Goal: Task Accomplishment & Management: Manage account settings

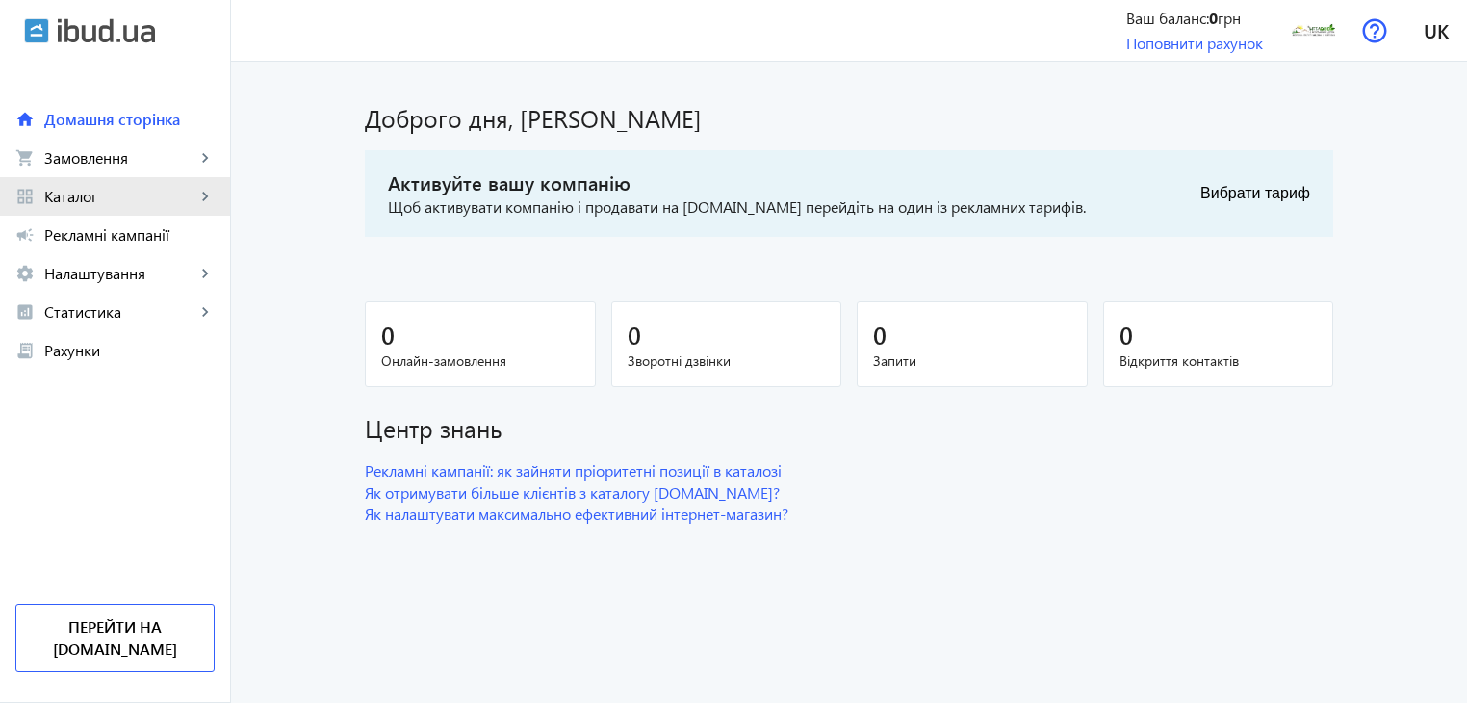
click at [208, 190] on mat-icon "keyboard_arrow_right" at bounding box center [204, 196] width 19 height 19
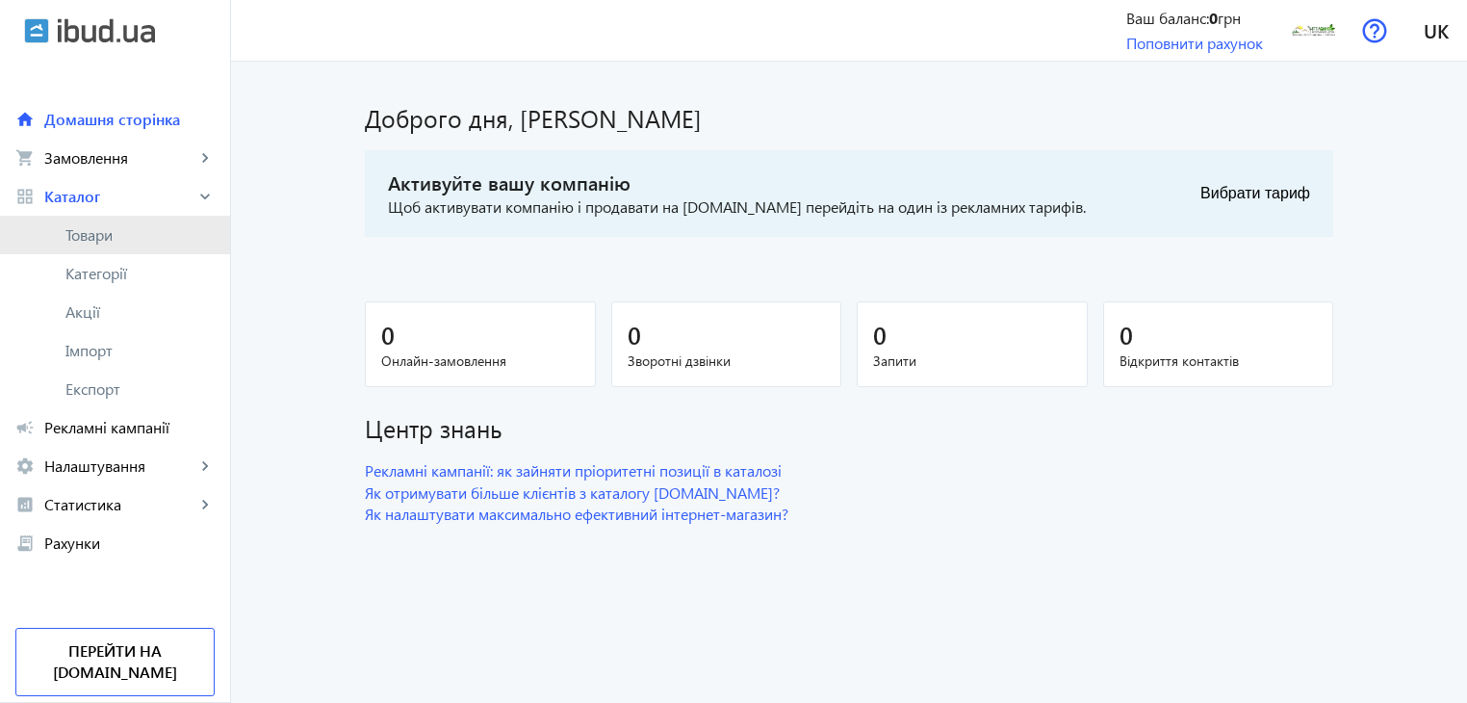
click at [116, 235] on span "Товари" at bounding box center [139, 234] width 149 height 19
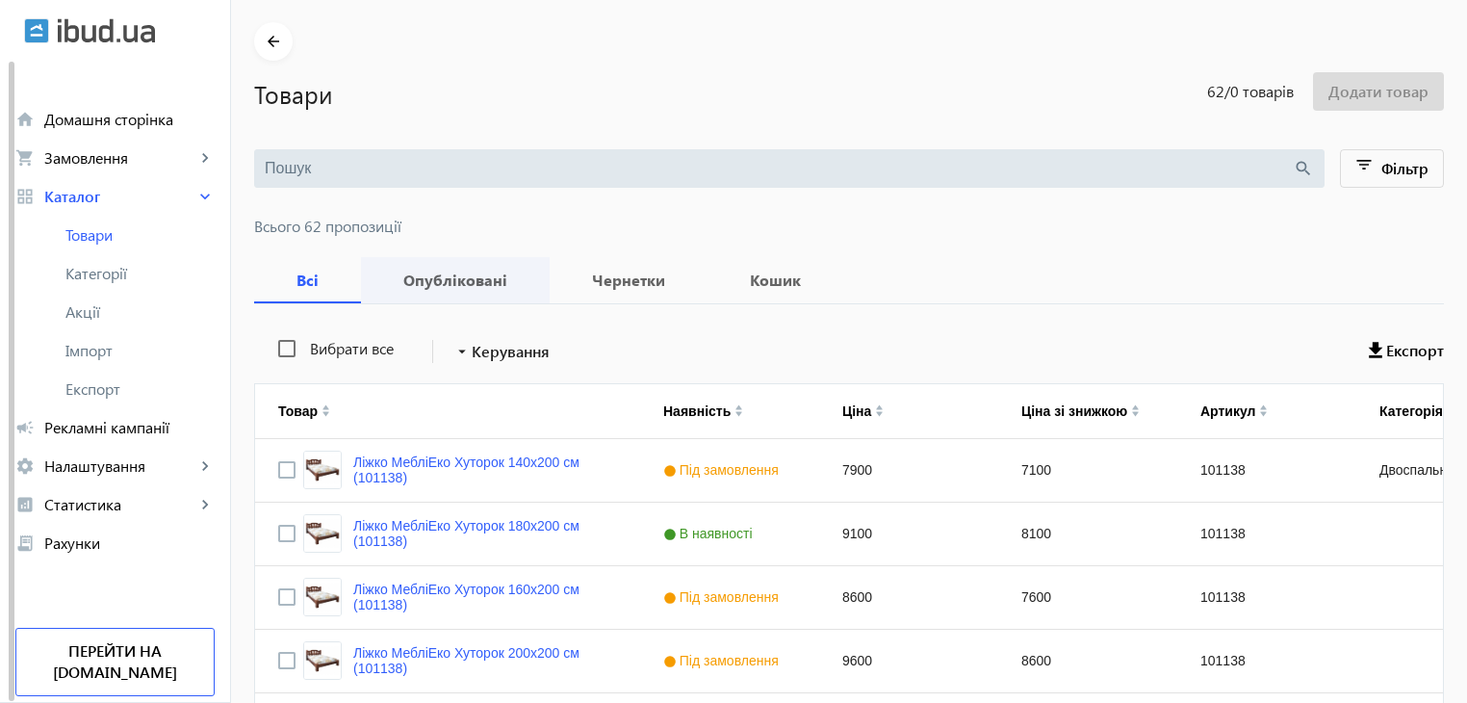
scroll to position [96, 0]
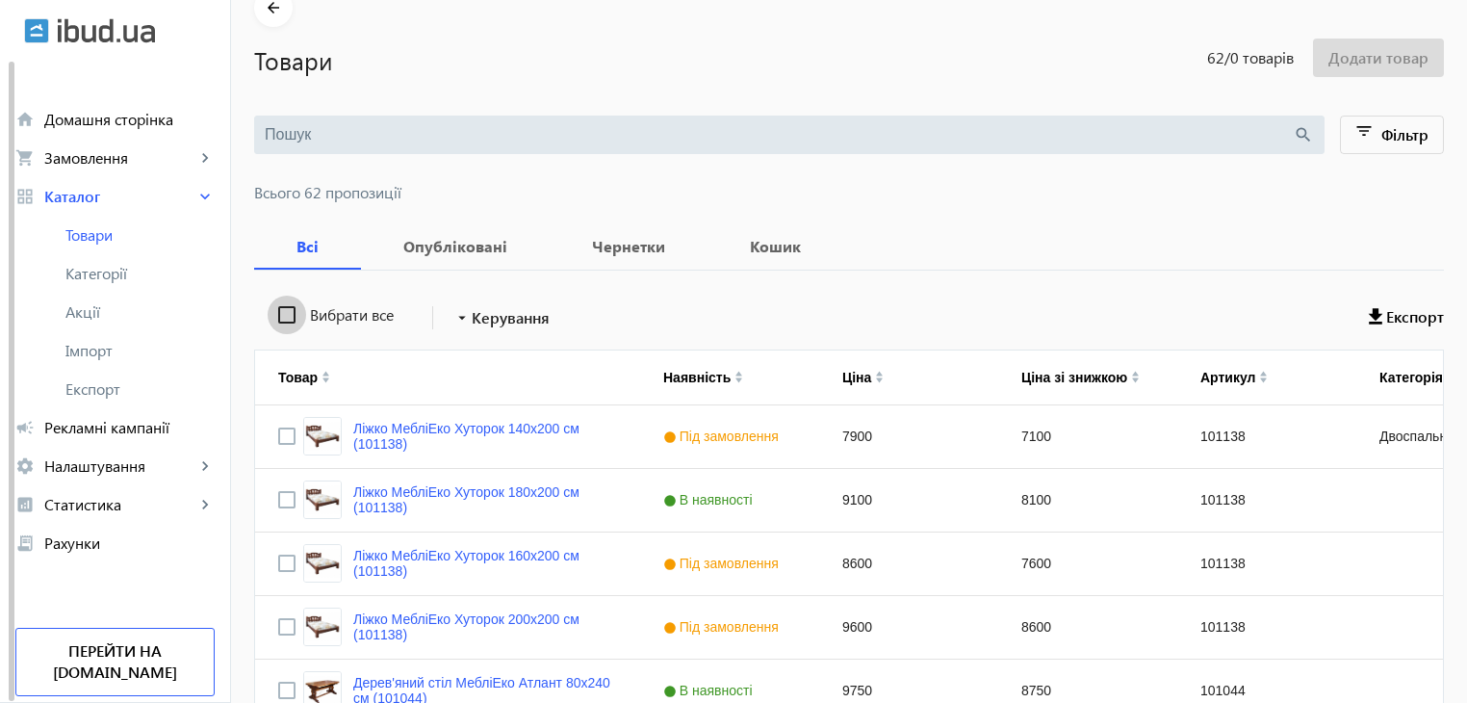
click at [277, 315] on input "Вибрати все" at bounding box center [287, 315] width 39 height 39
checkbox input "true"
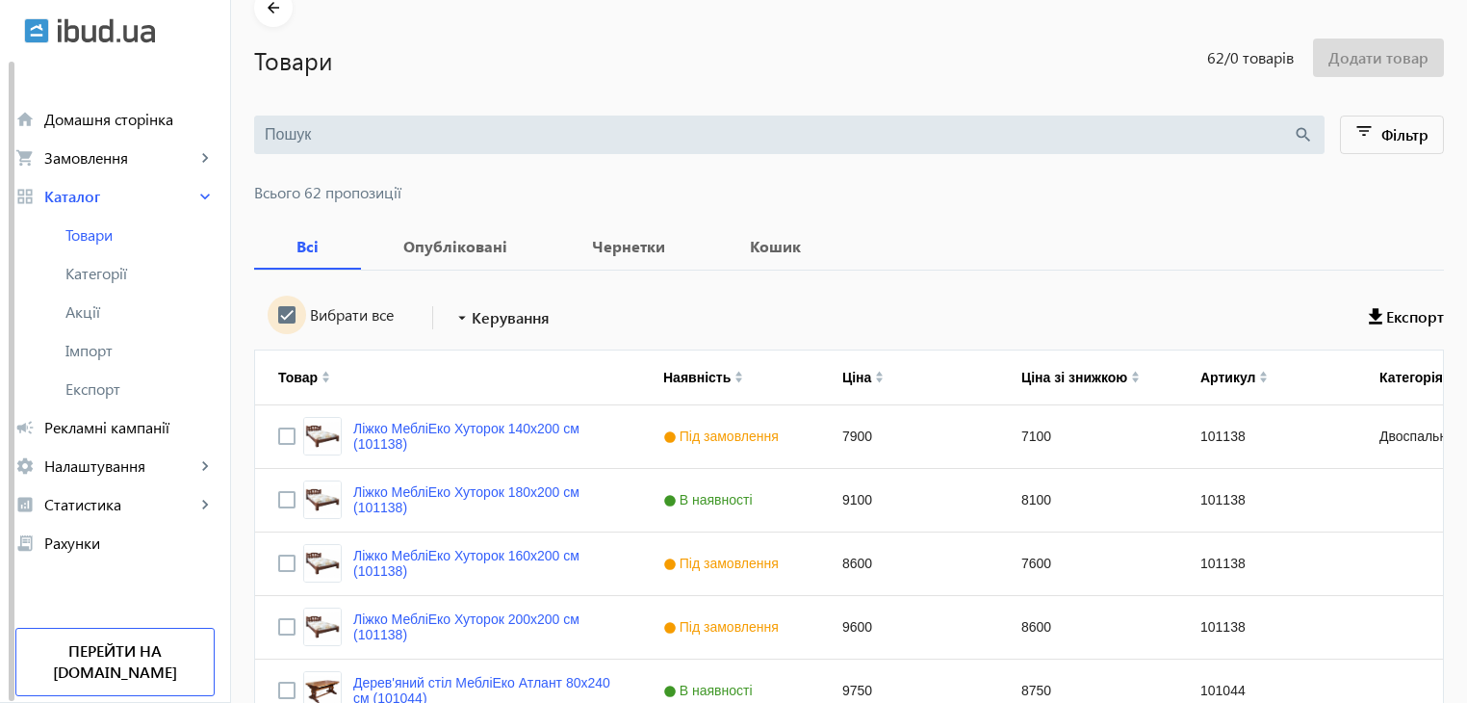
checkbox input "true"
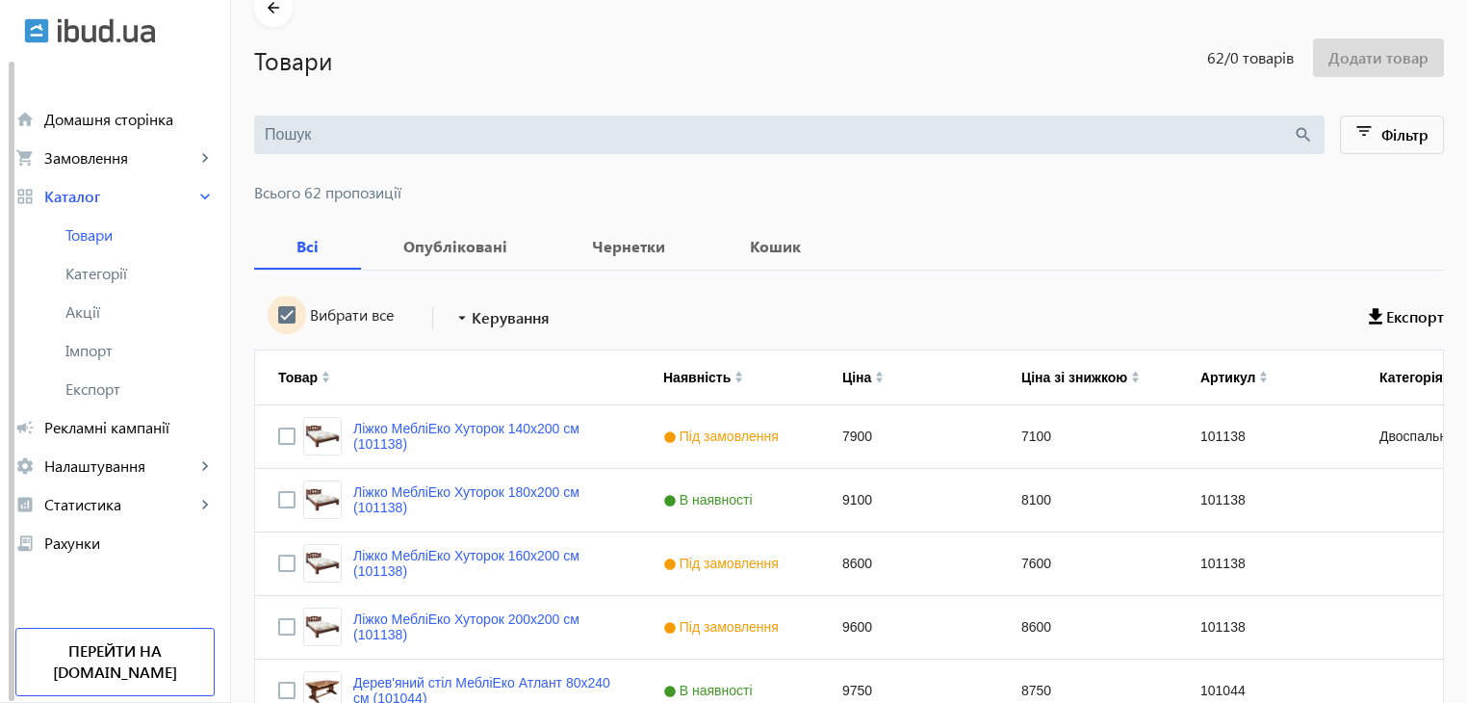
checkbox input "true"
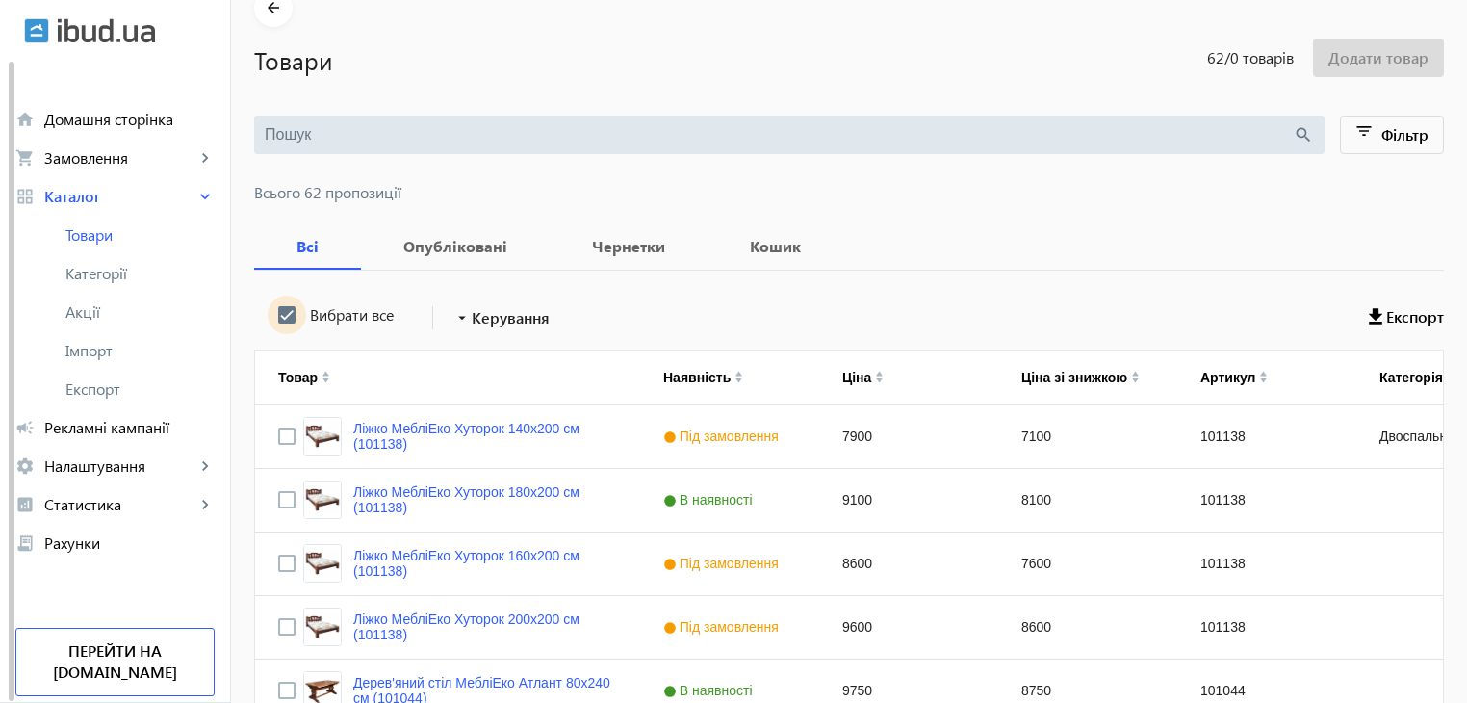
checkbox input "true"
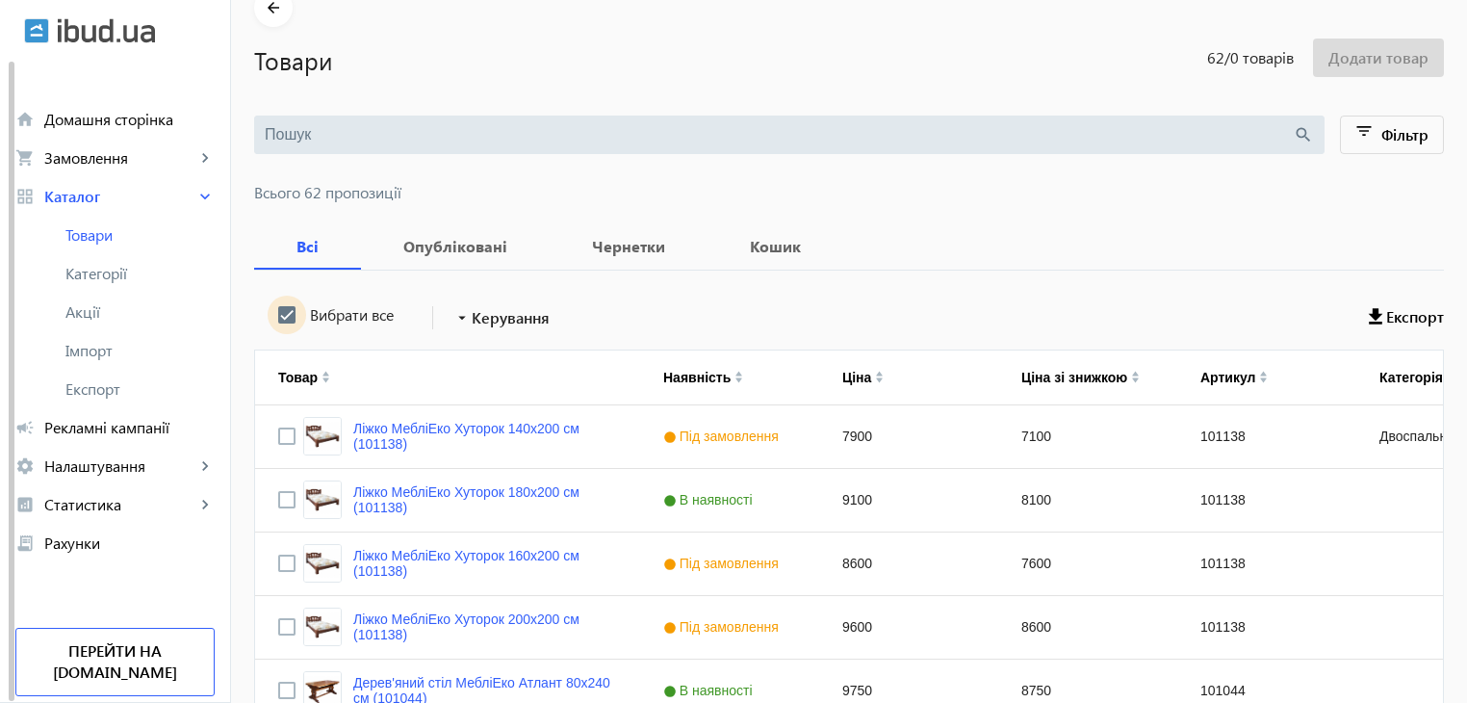
checkbox input "true"
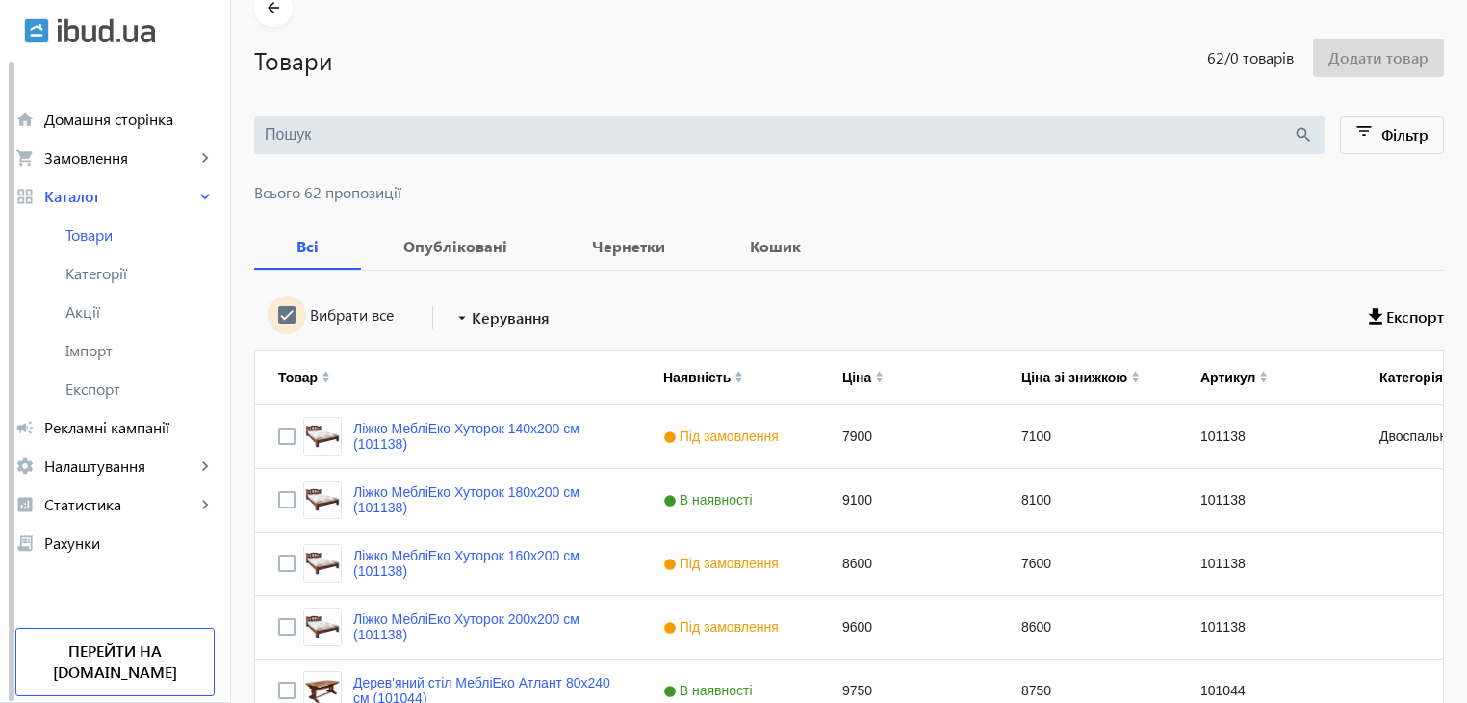
checkbox input "true"
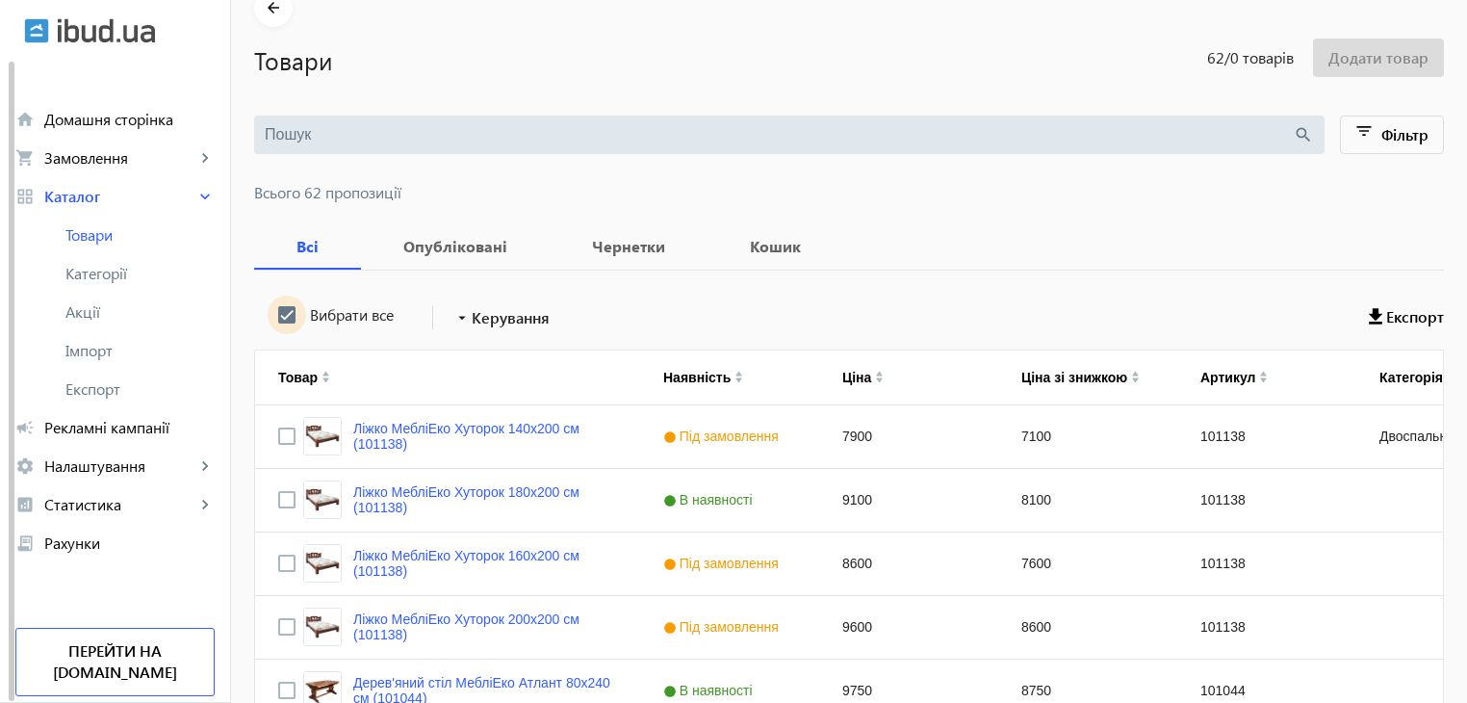
checkbox input "true"
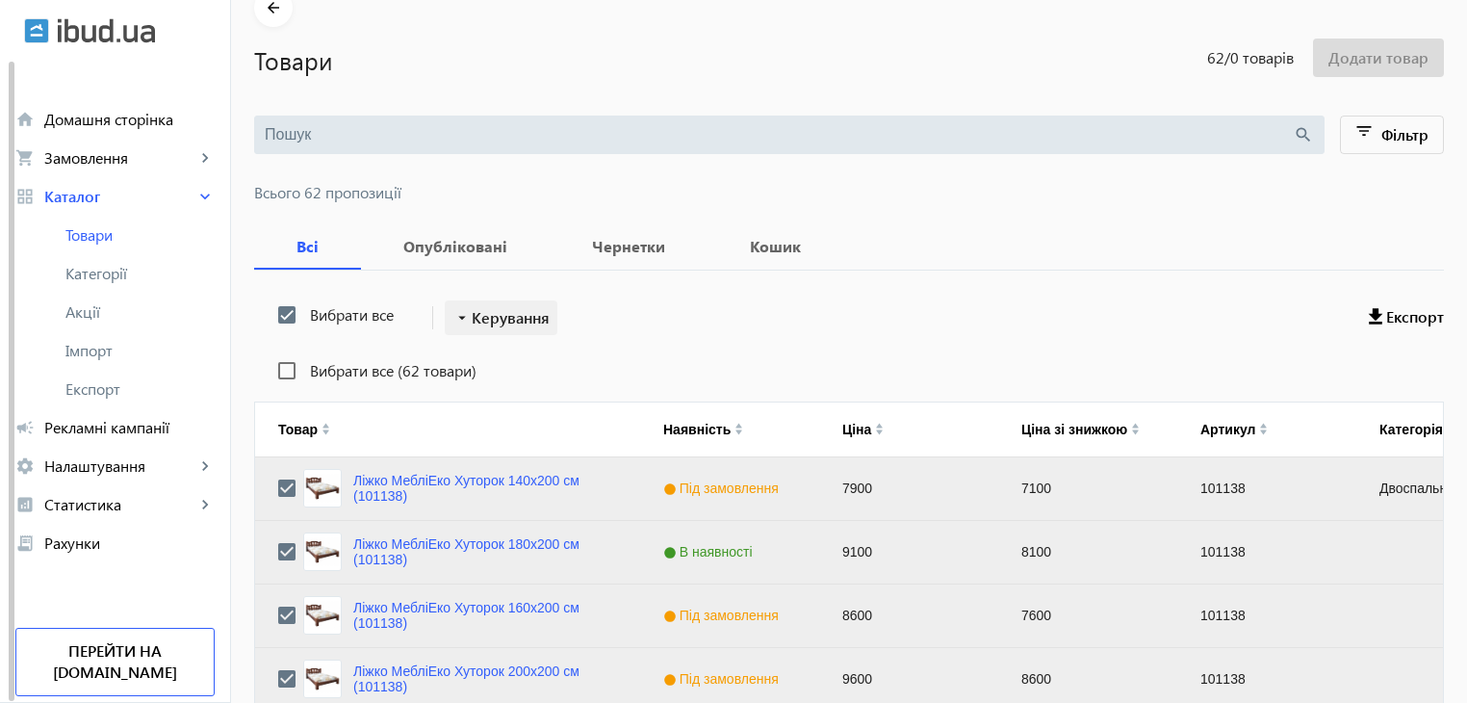
click at [480, 322] on span "Керування" at bounding box center [511, 317] width 78 height 23
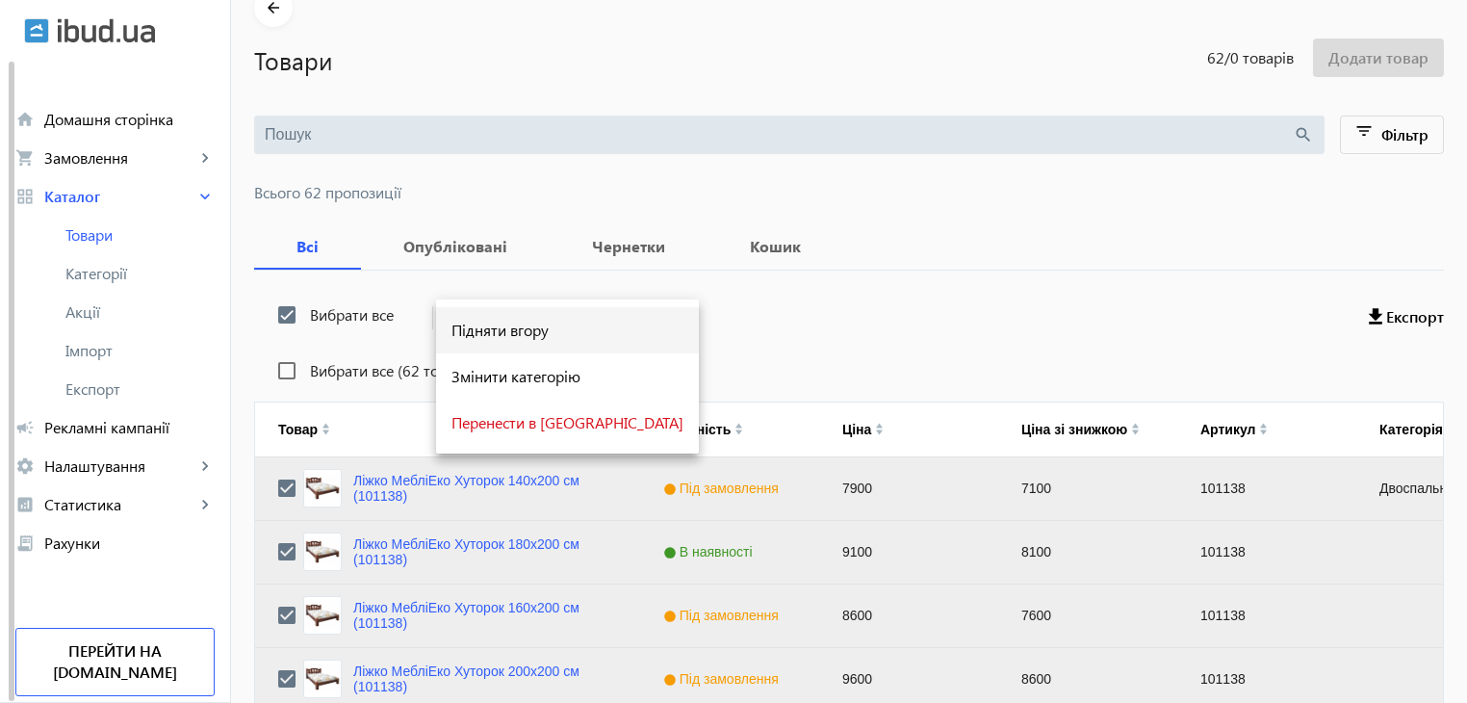
click at [474, 332] on span "Підняти вгору" at bounding box center [567, 329] width 232 height 15
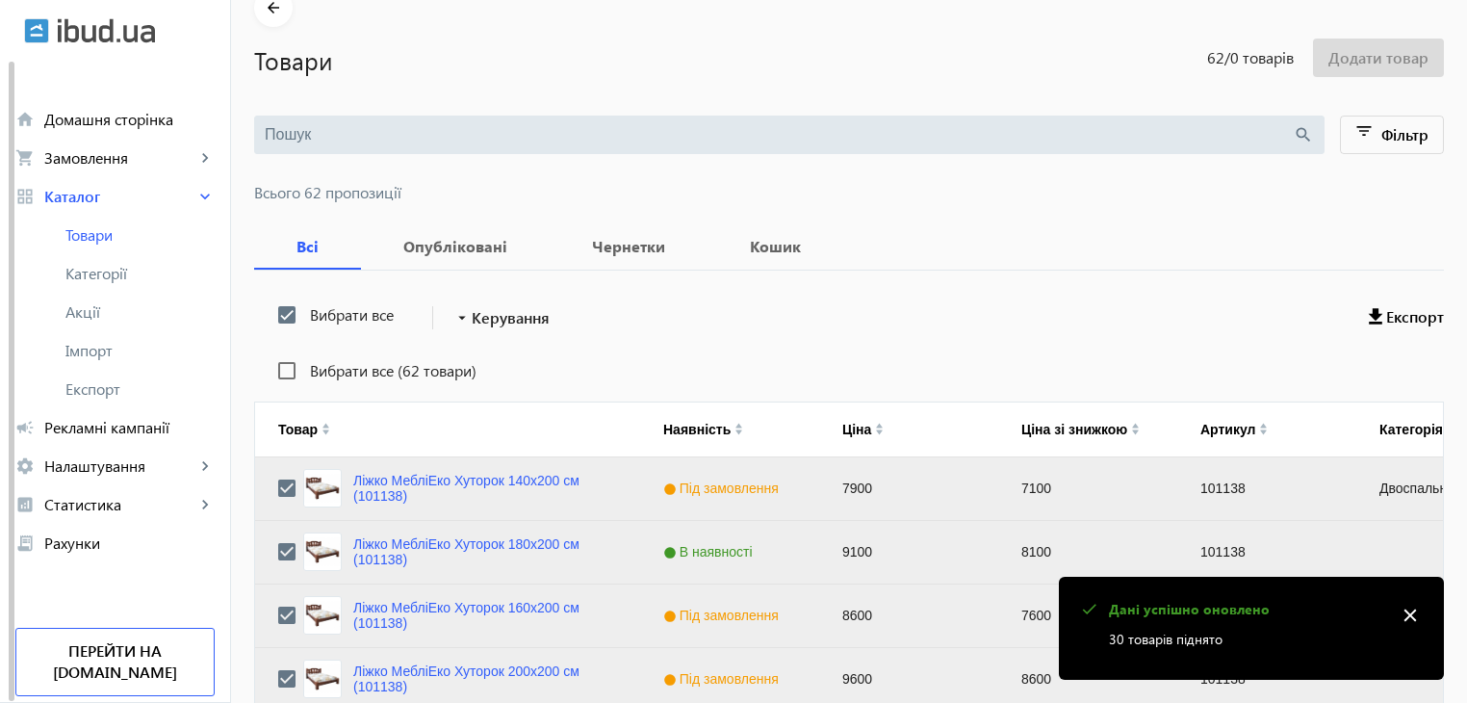
scroll to position [1941, 0]
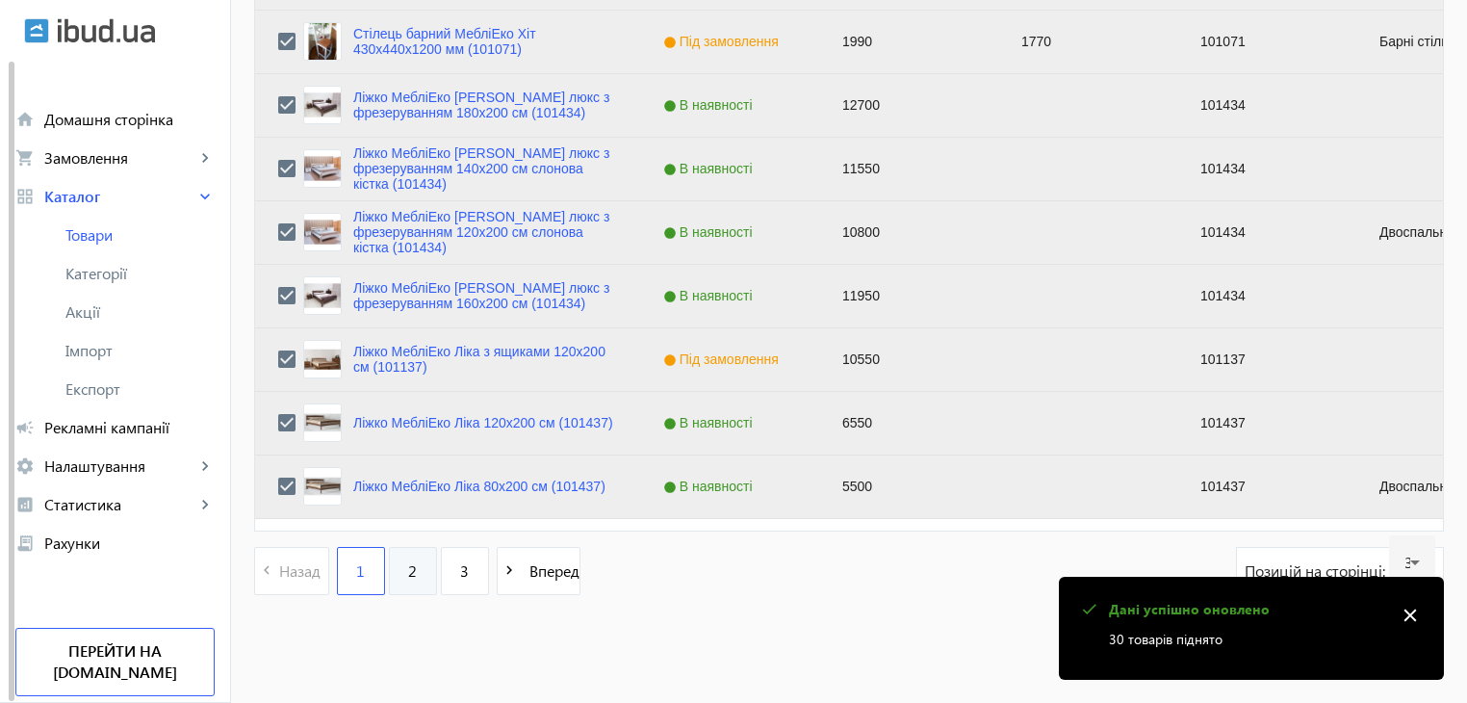
click at [408, 569] on span "2" at bounding box center [412, 570] width 9 height 21
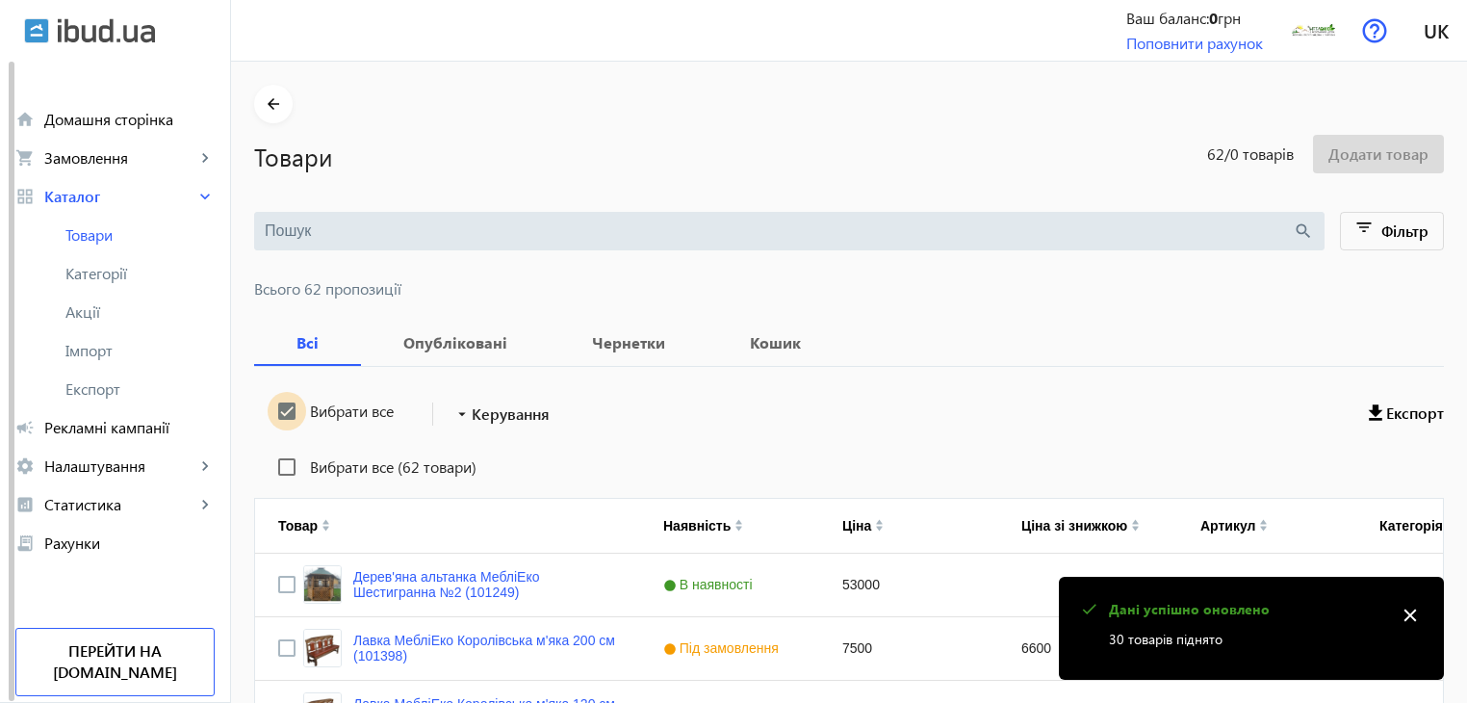
click at [277, 413] on input "Вибрати все" at bounding box center [287, 411] width 39 height 39
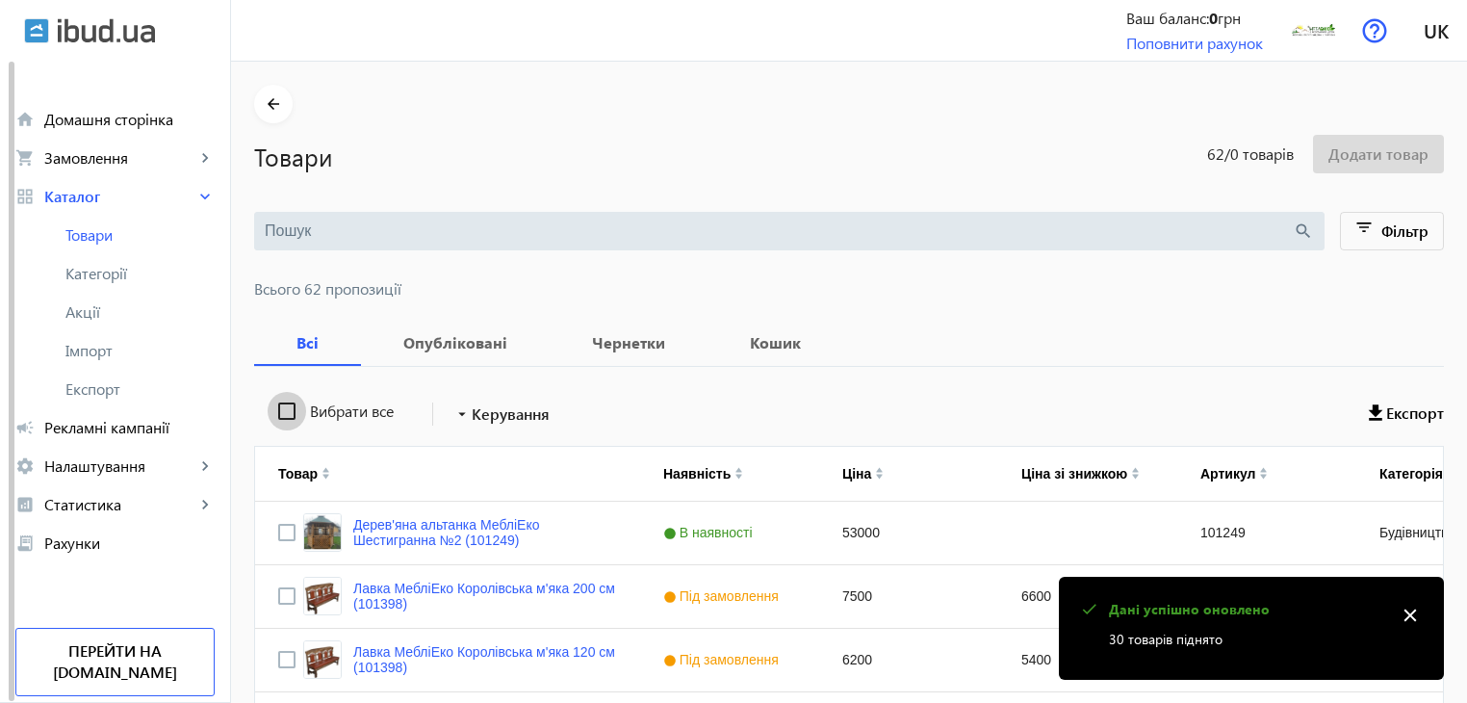
click at [277, 413] on input "Вибрати все" at bounding box center [287, 411] width 39 height 39
checkbox input "true"
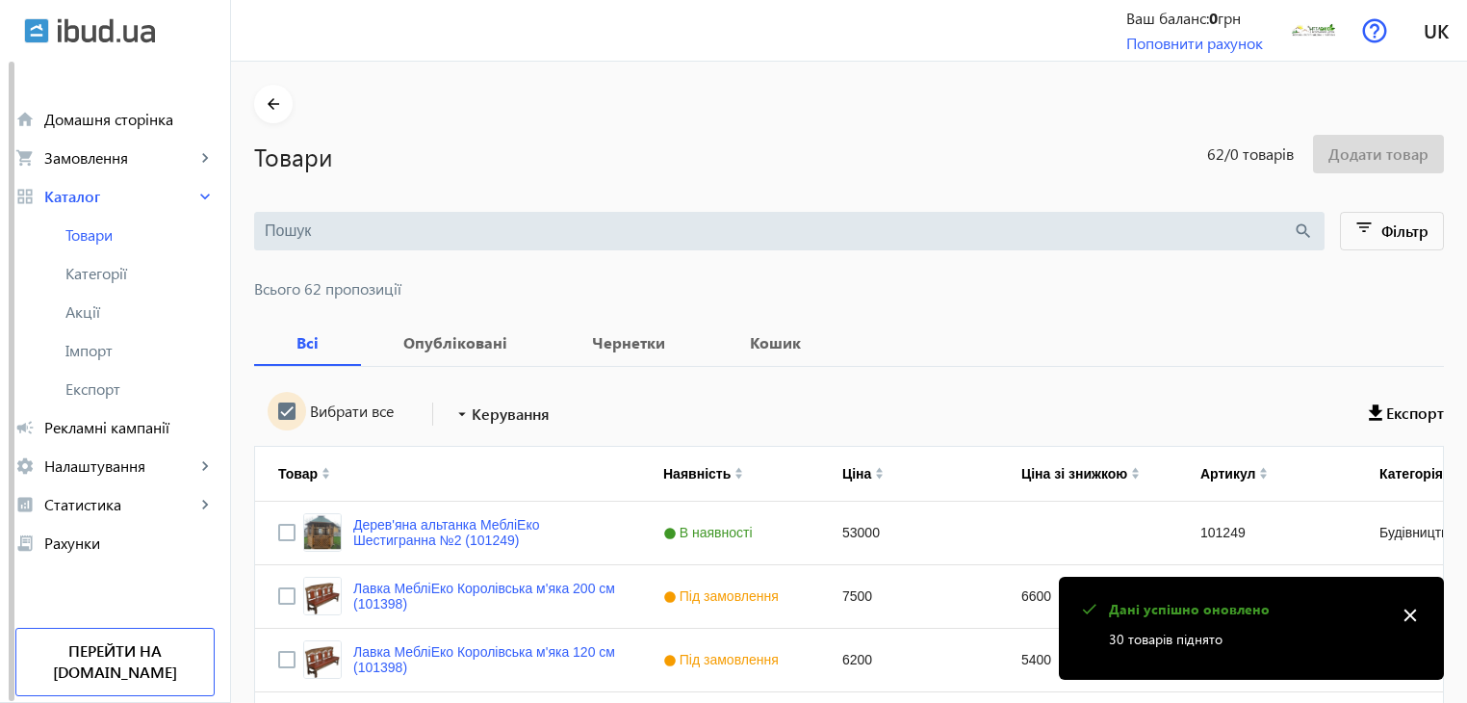
checkbox input "true"
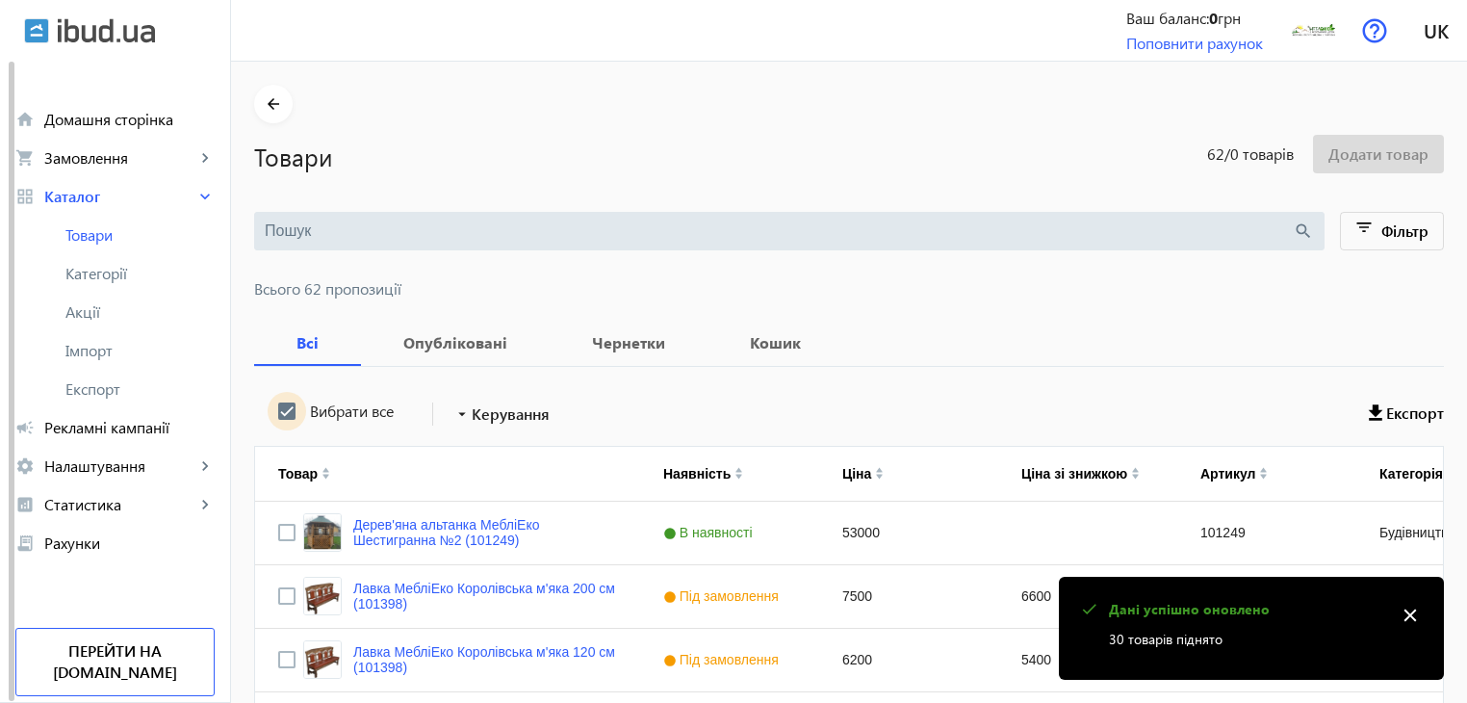
checkbox input "true"
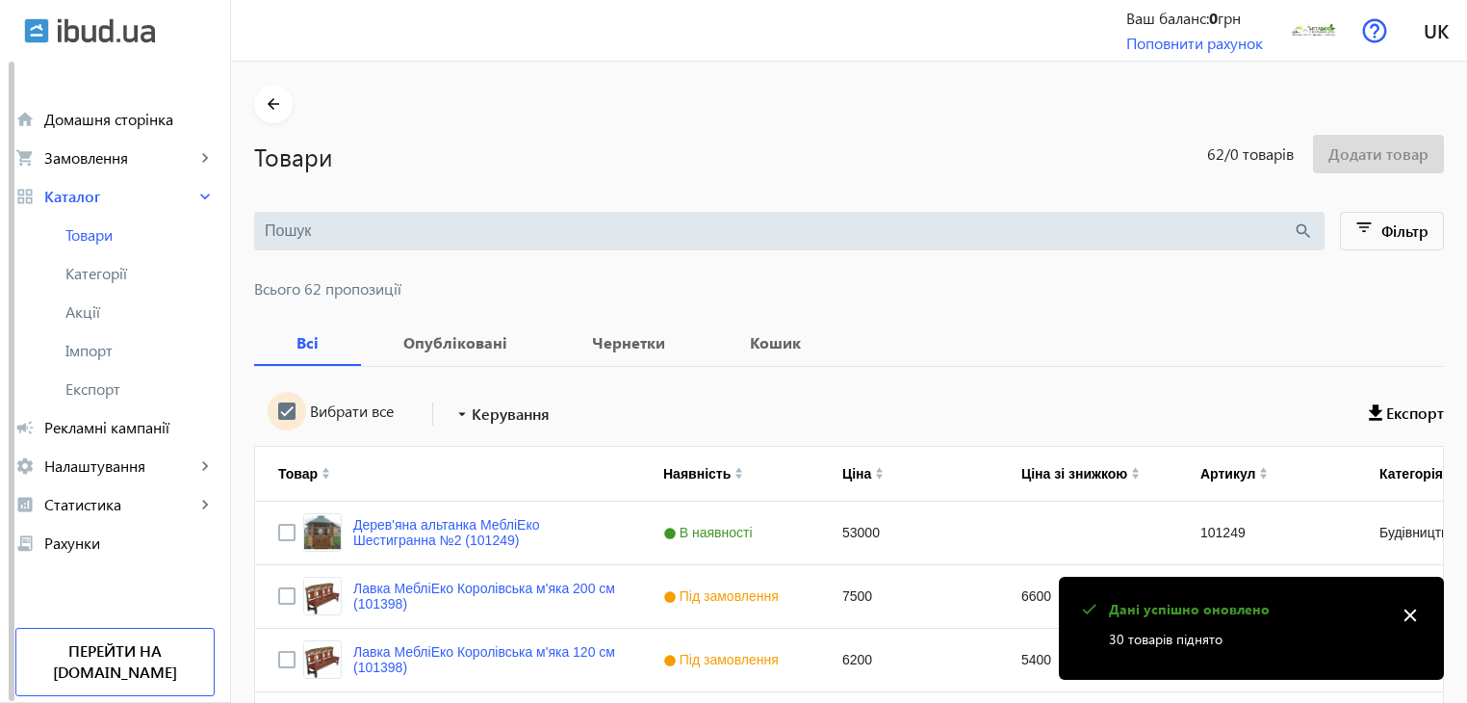
checkbox input "true"
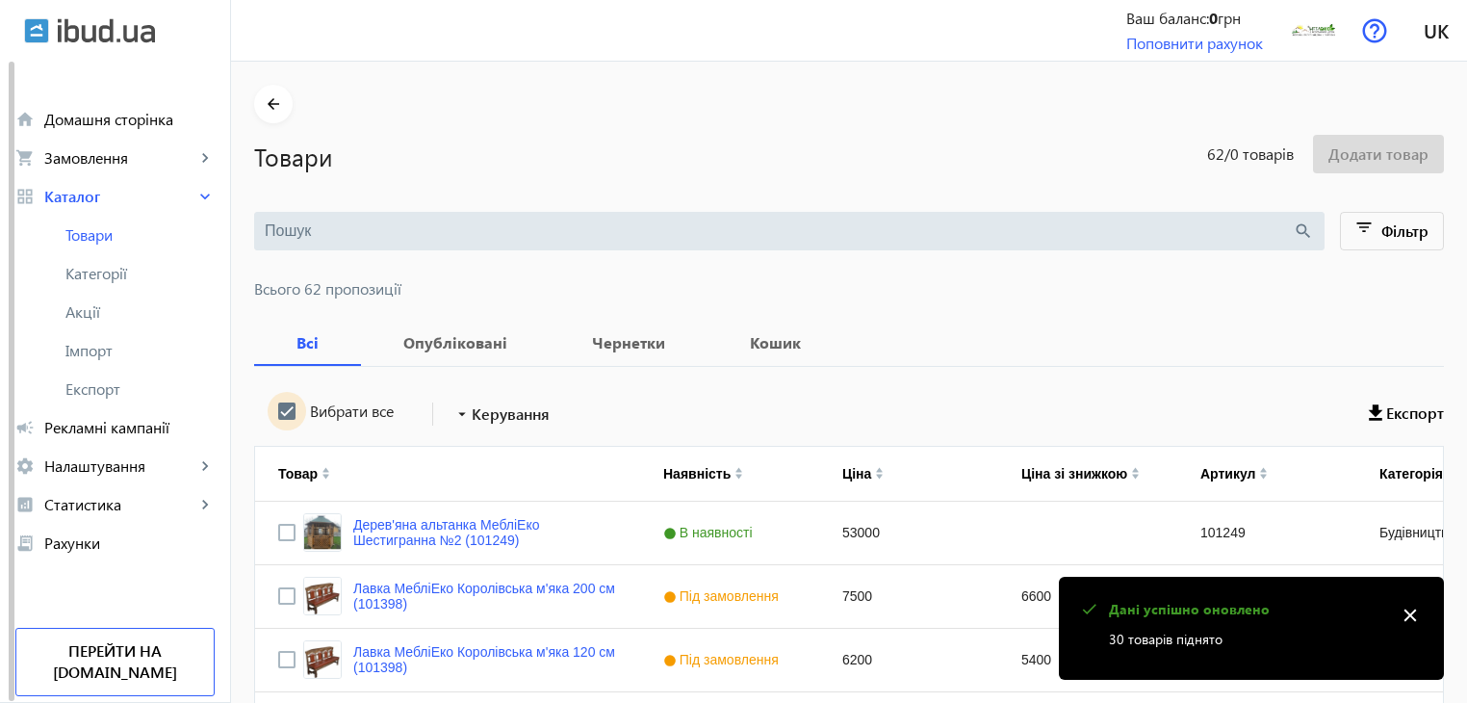
checkbox input "true"
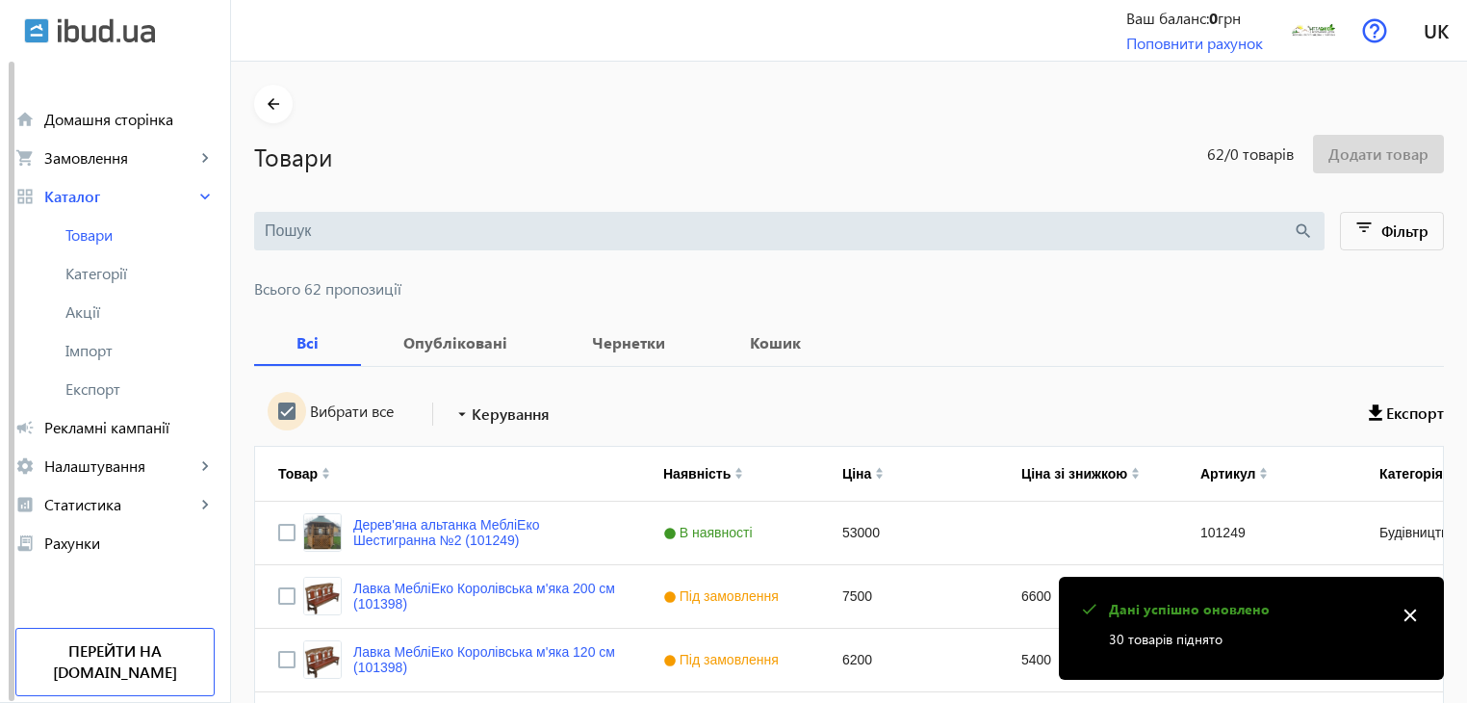
checkbox input "true"
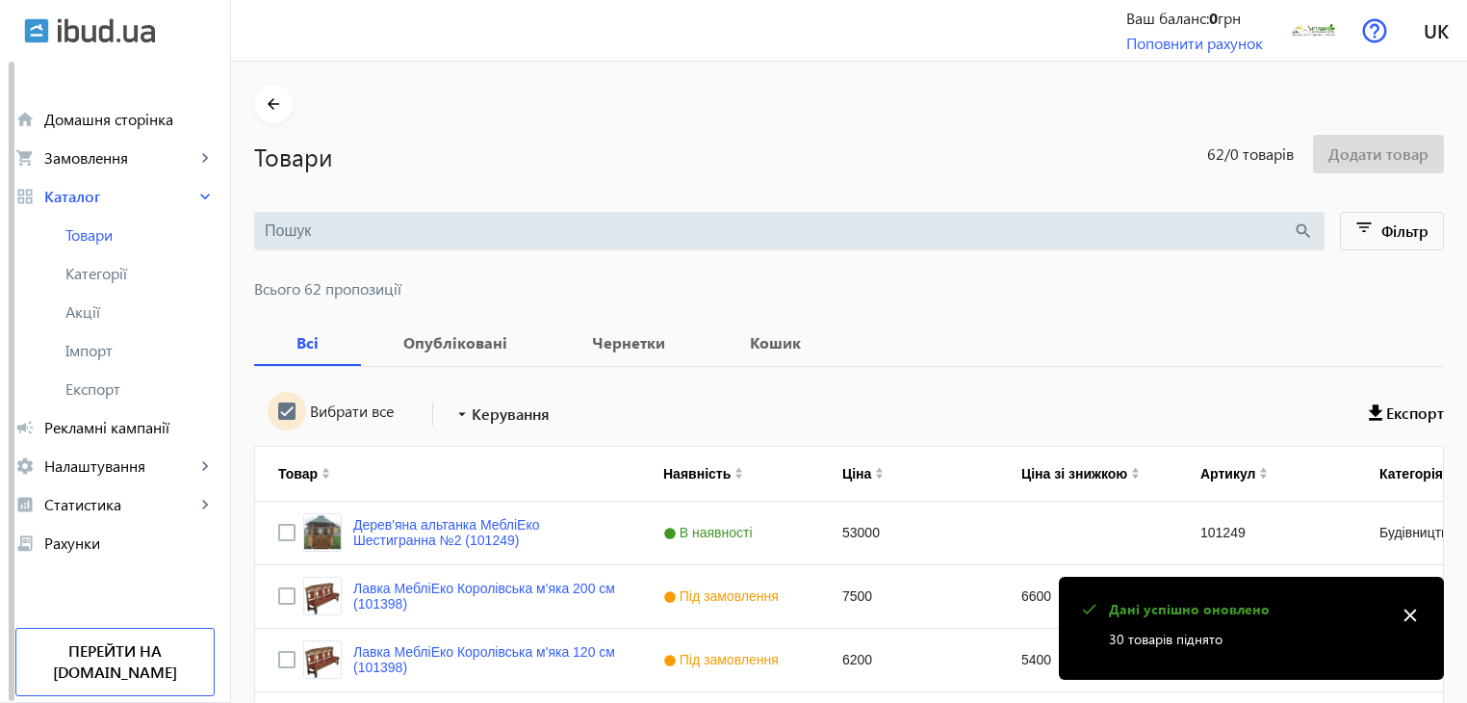
checkbox input "true"
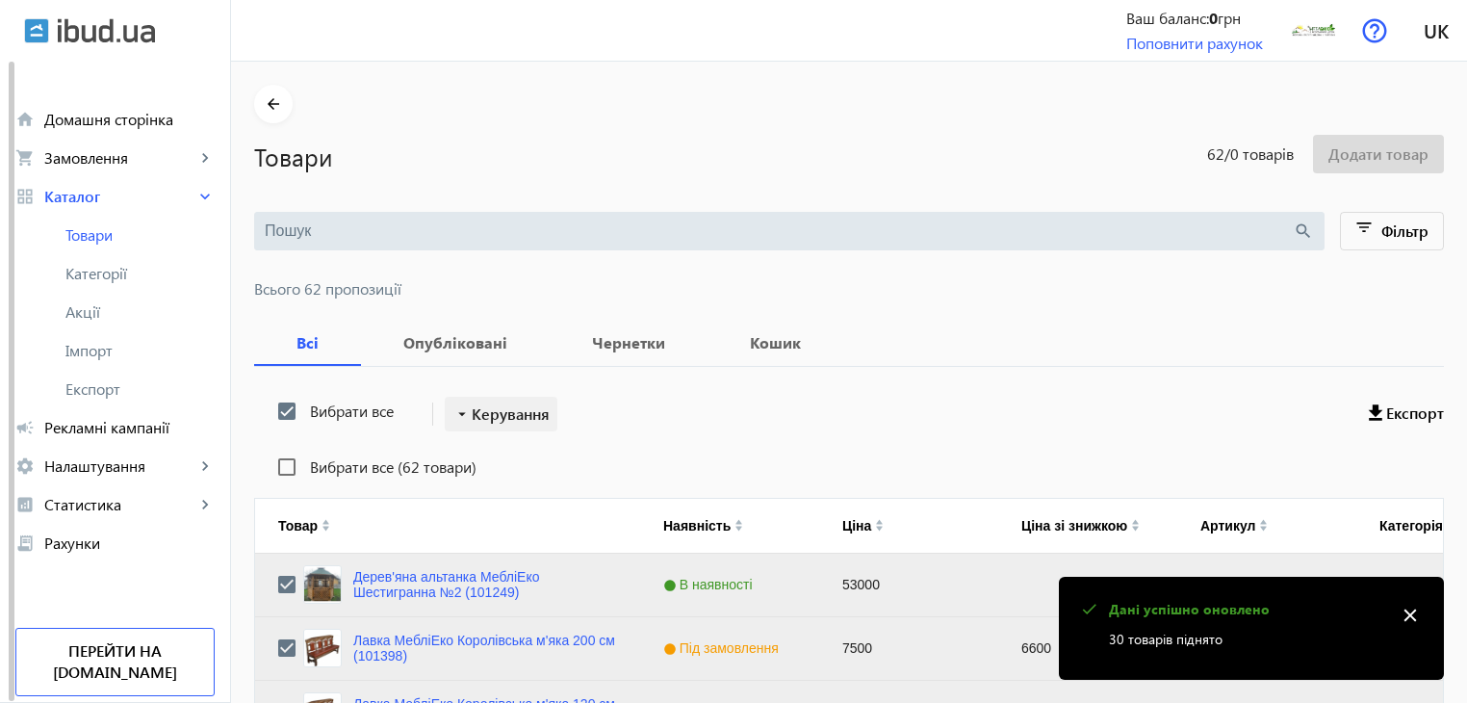
click at [481, 412] on span "Керування" at bounding box center [511, 413] width 78 height 23
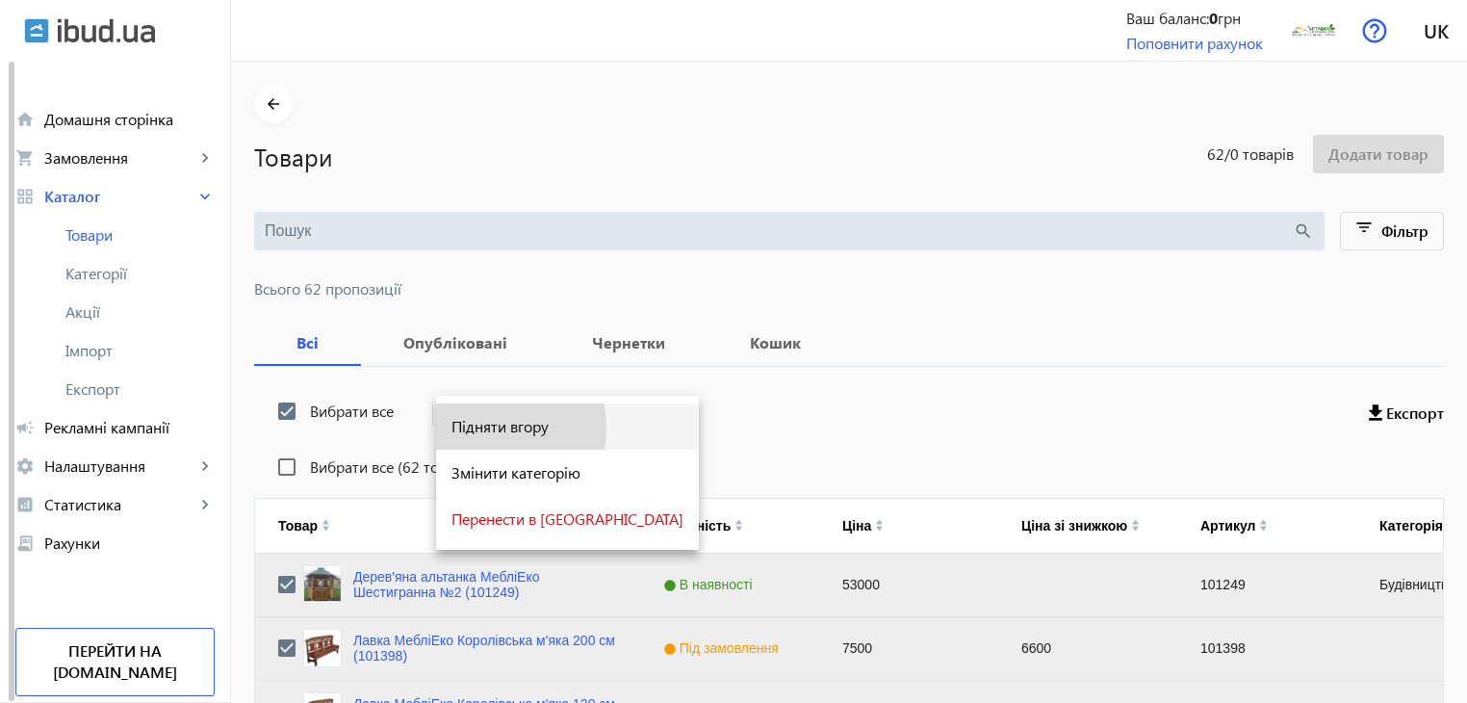
click at [482, 428] on span "Підняти вгору" at bounding box center [567, 426] width 232 height 15
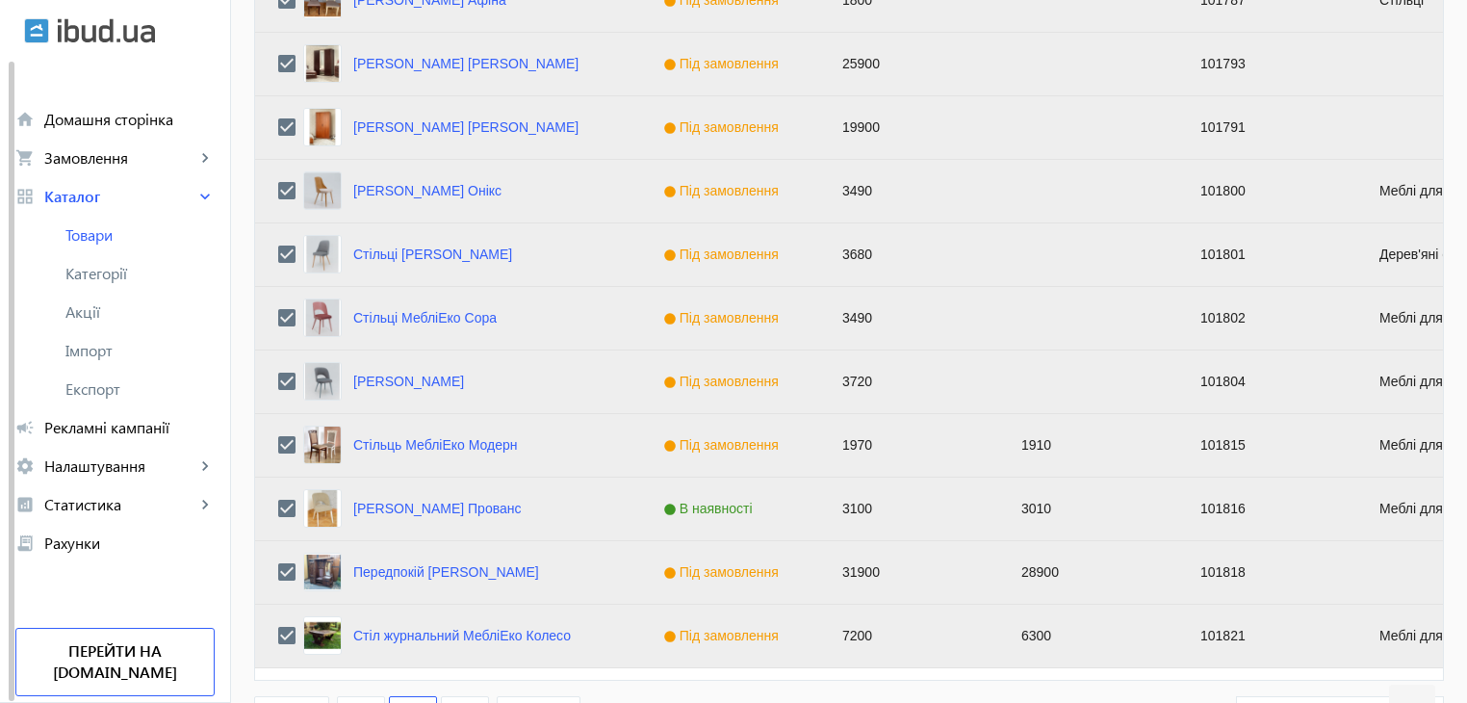
scroll to position [1941, 0]
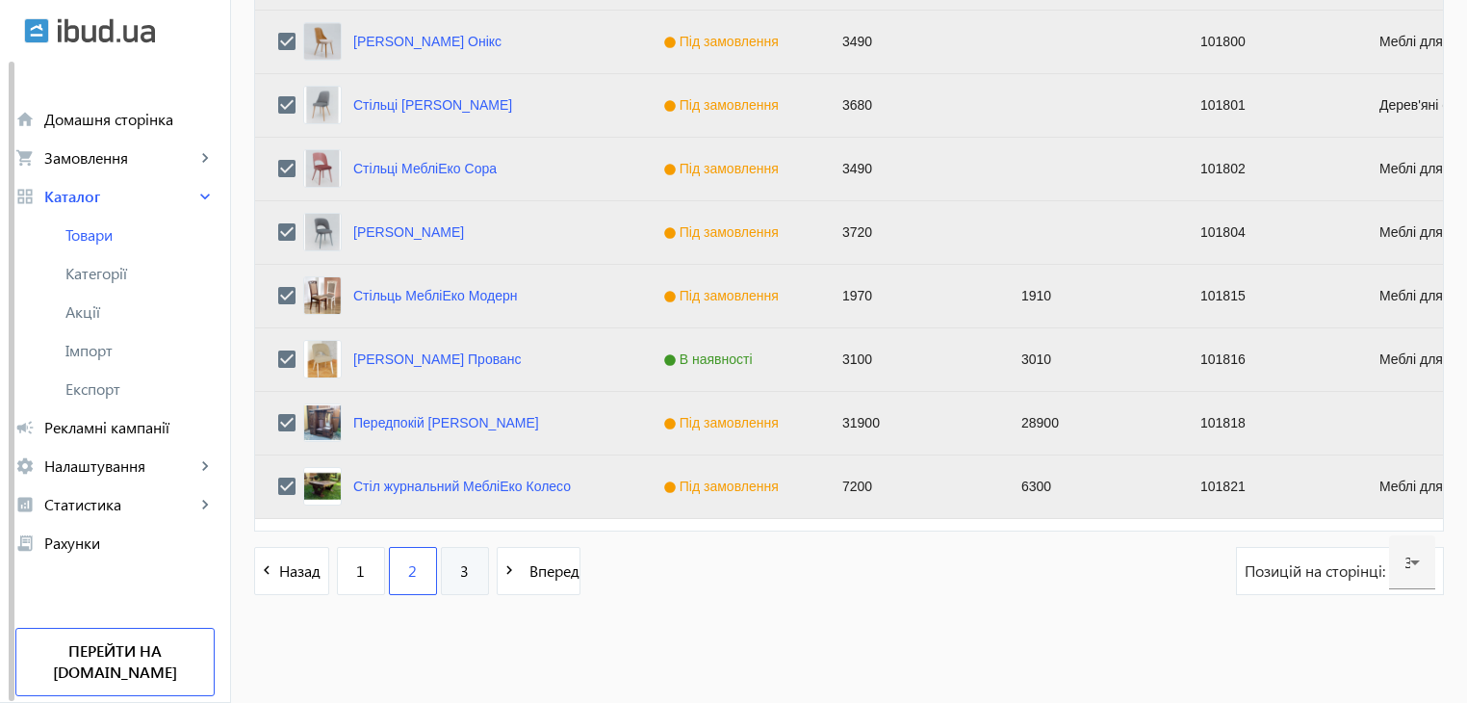
click at [446, 555] on link "3" at bounding box center [465, 571] width 48 height 48
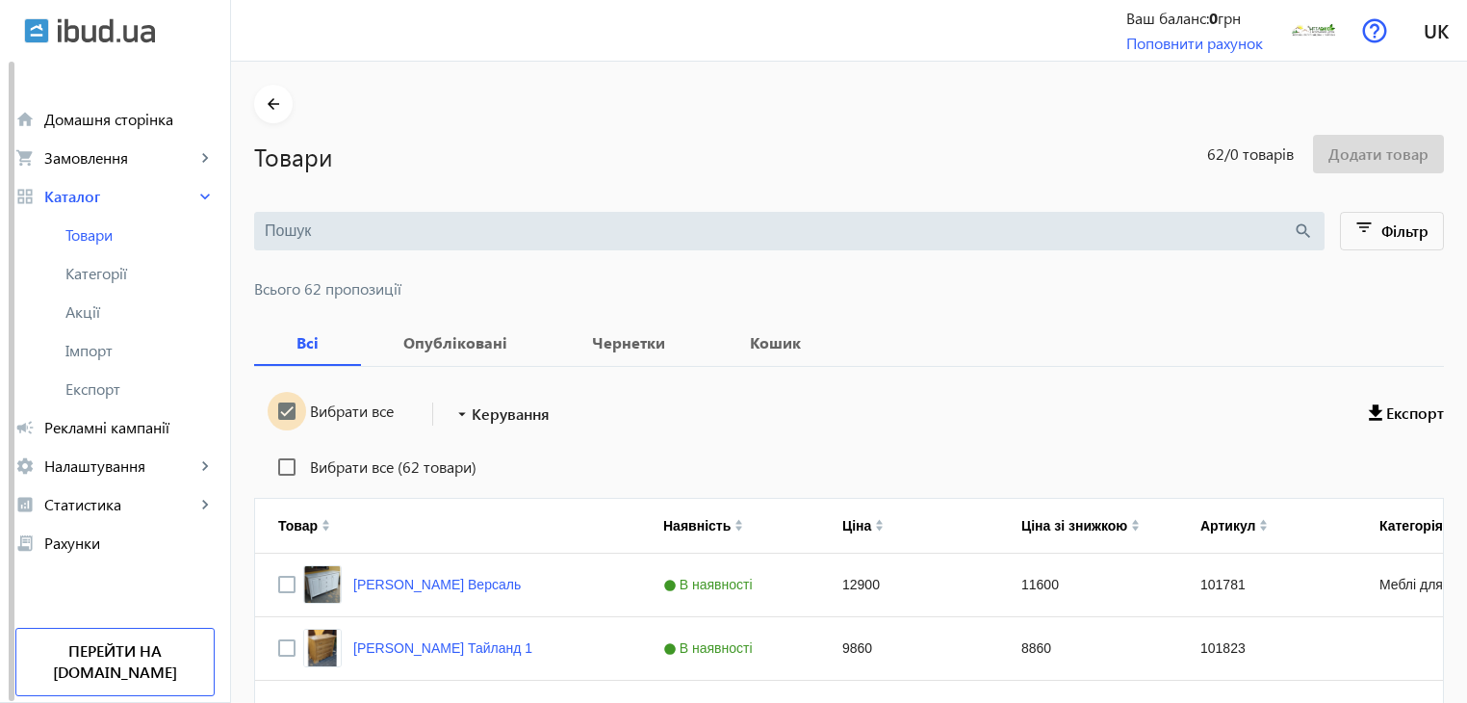
click at [270, 404] on input "Вибрати все" at bounding box center [287, 411] width 39 height 39
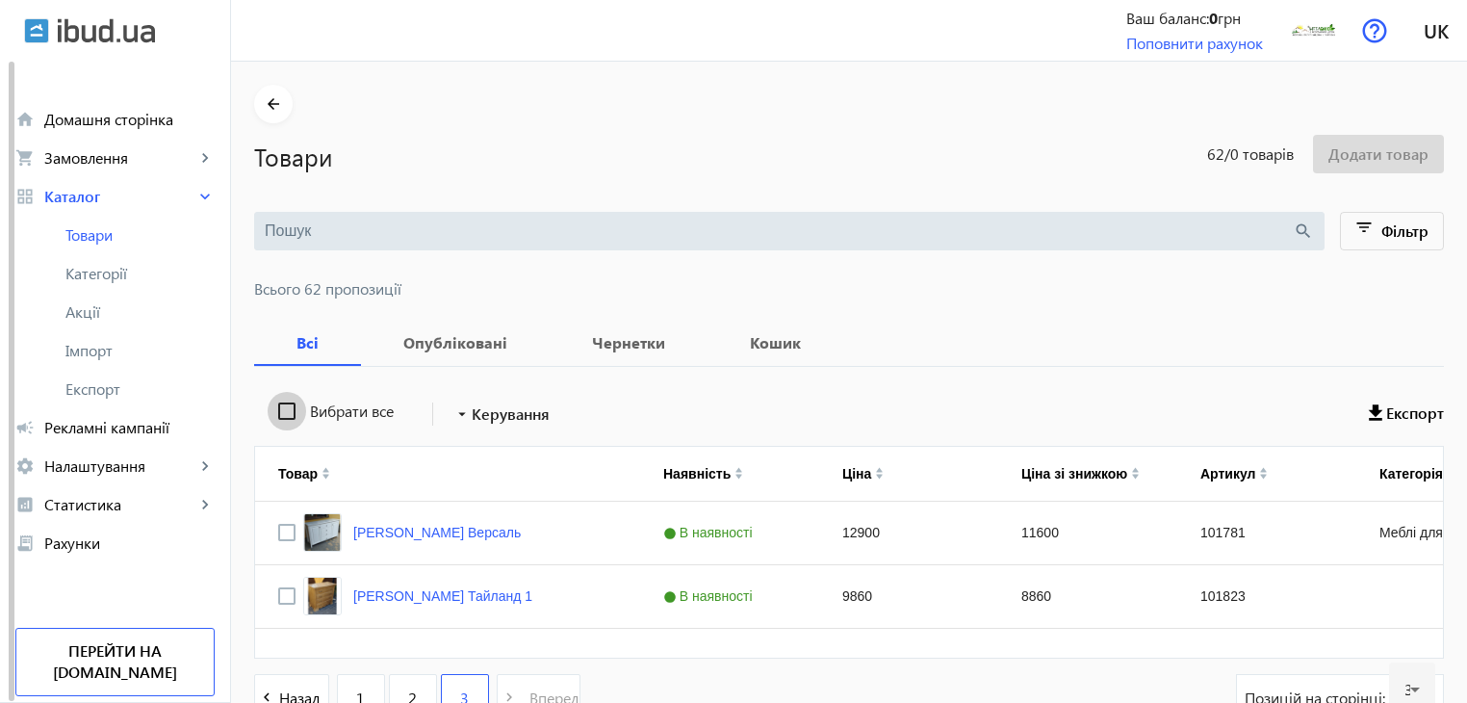
click at [270, 404] on input "Вибрати все" at bounding box center [287, 411] width 39 height 39
checkbox input "true"
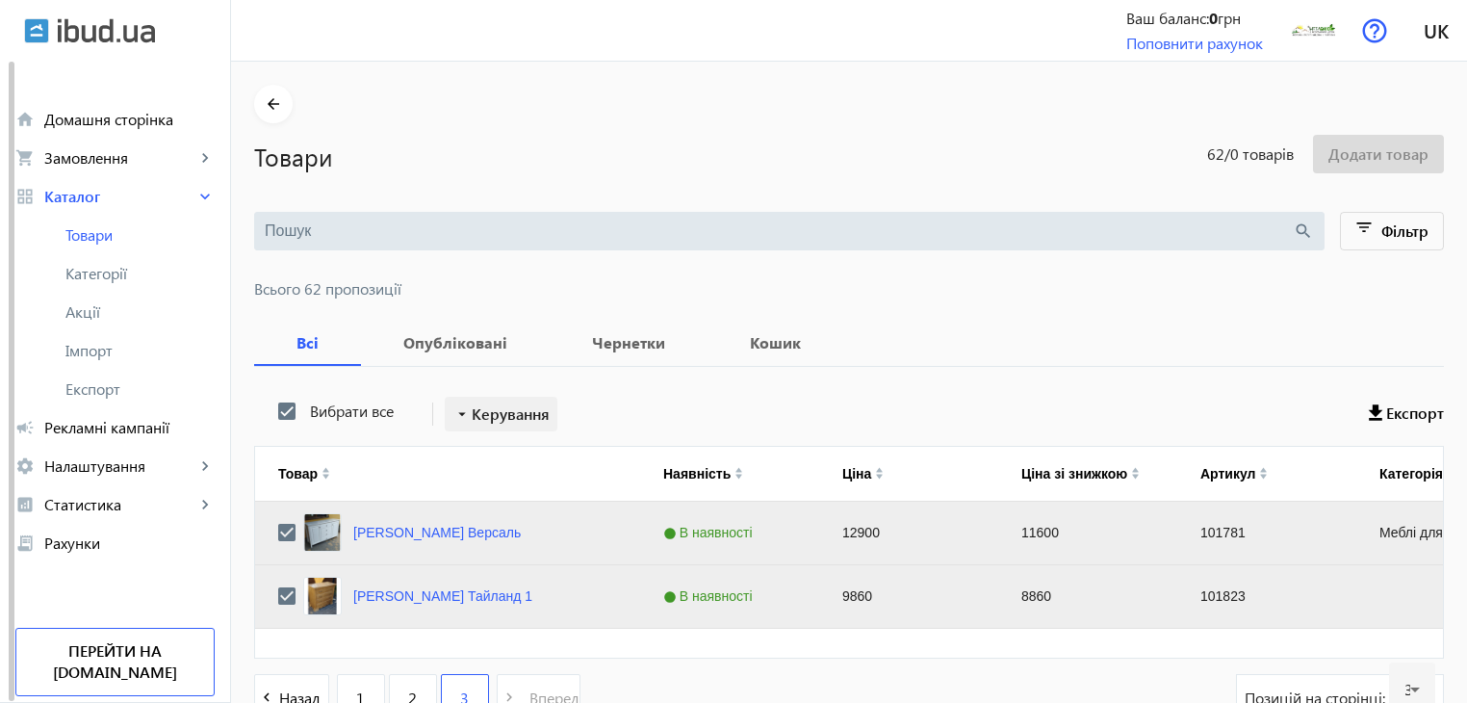
click at [508, 415] on span "Керування" at bounding box center [511, 413] width 78 height 23
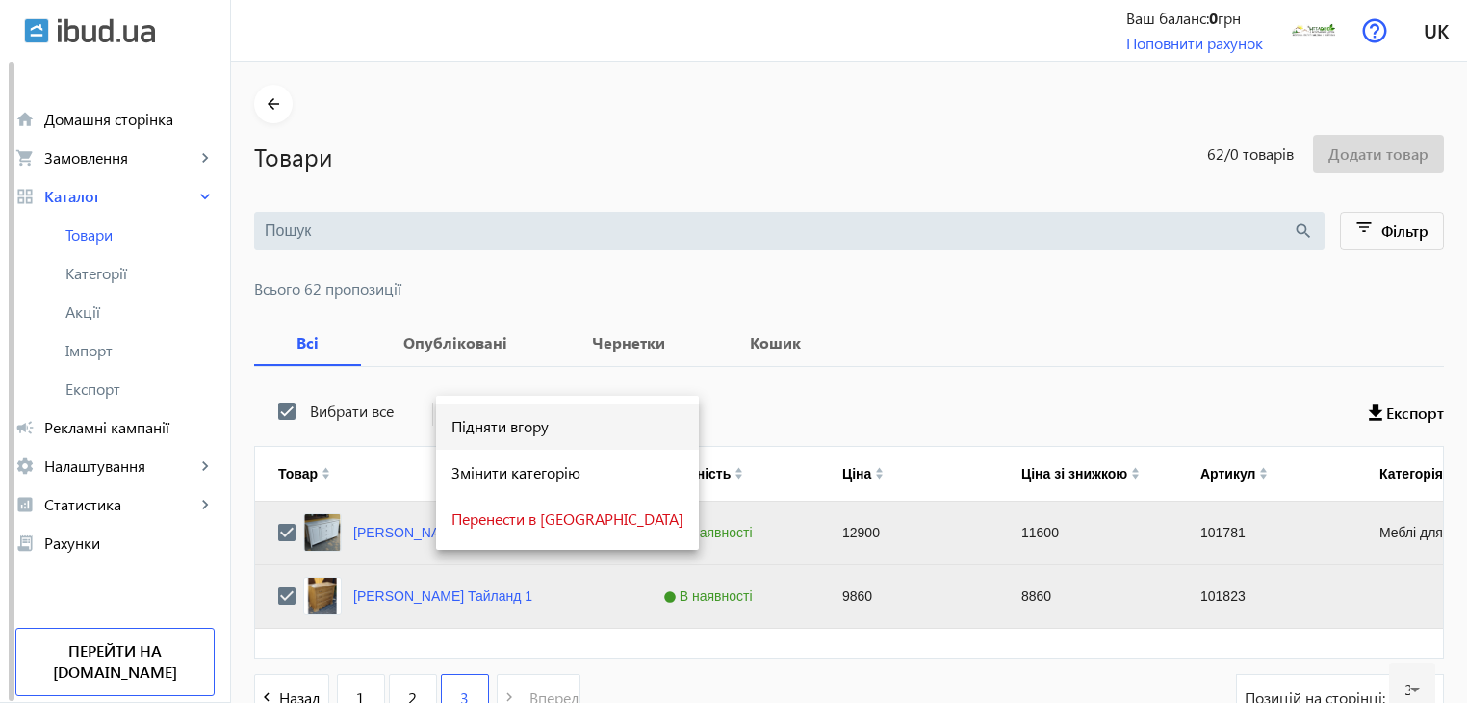
click at [508, 421] on span "Підняти вгору" at bounding box center [567, 426] width 232 height 15
